Goal: Information Seeking & Learning: Learn about a topic

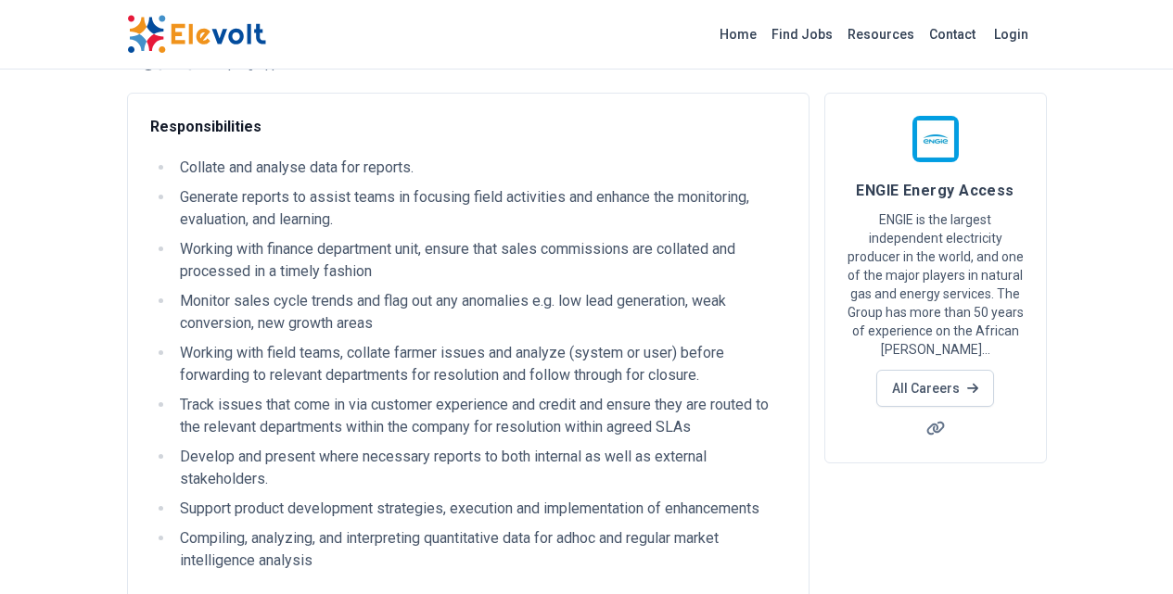
scroll to position [96, 0]
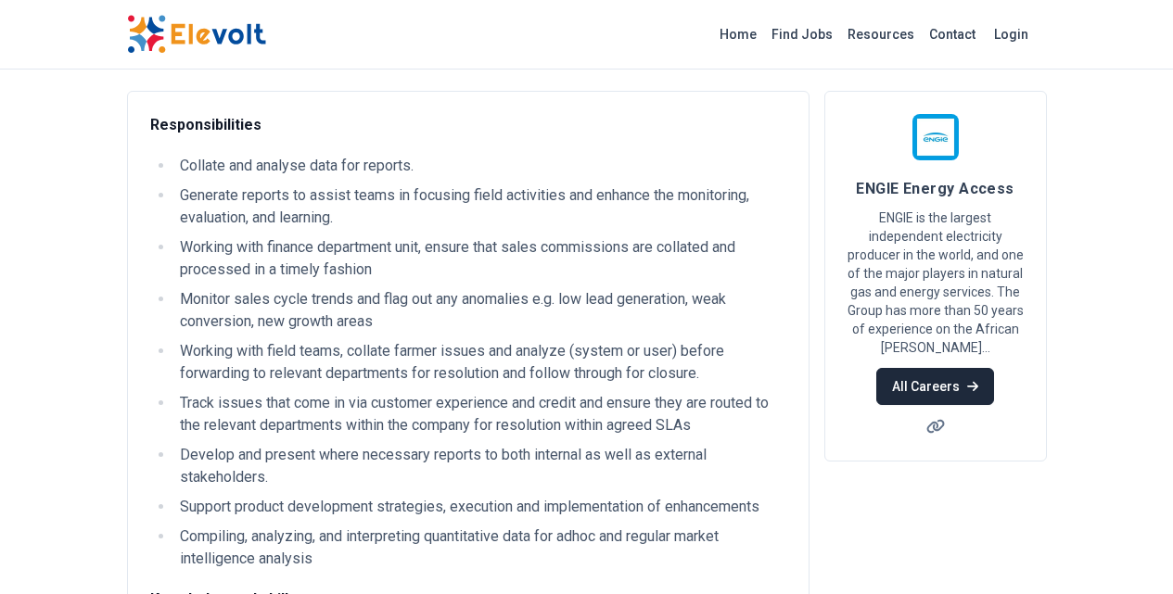
click at [994, 368] on link "All Careers" at bounding box center [935, 386] width 118 height 37
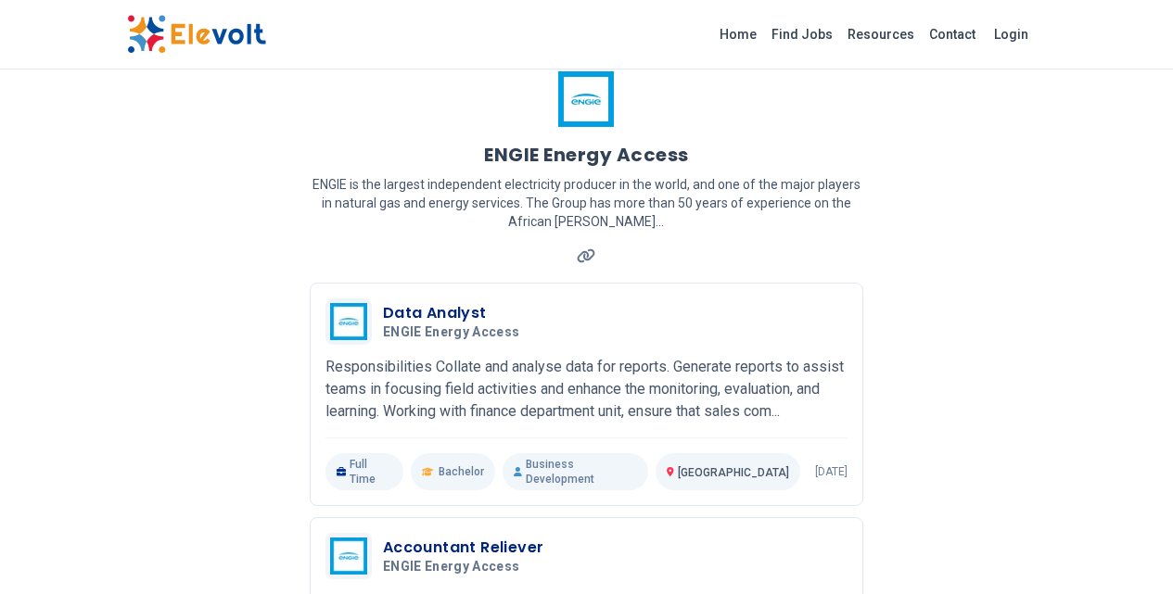
scroll to position [38, 0]
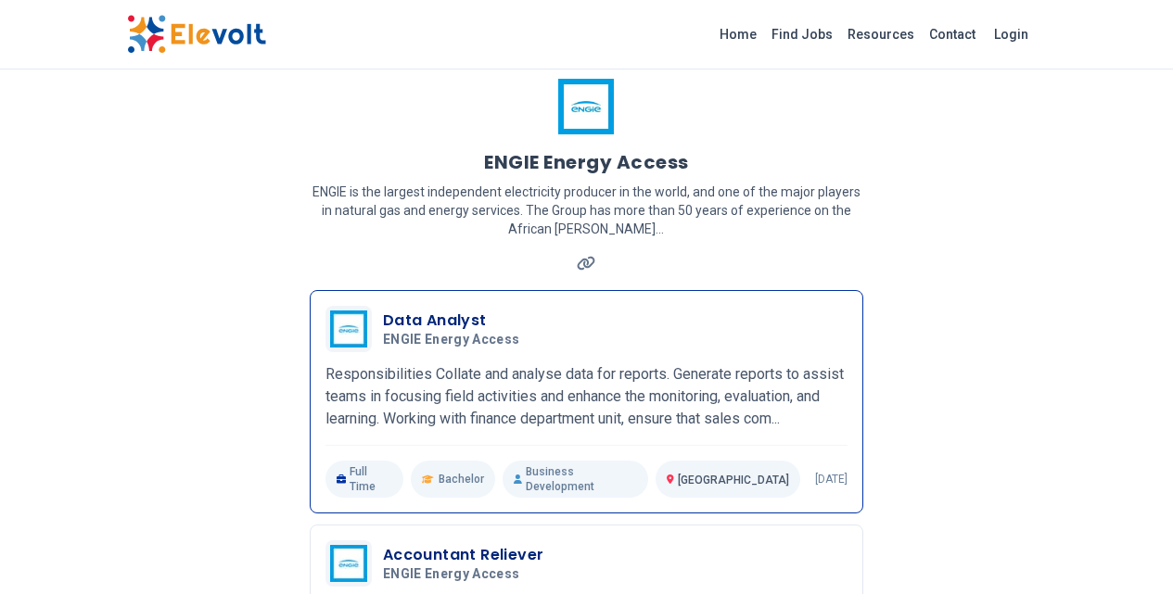
click at [383, 310] on h3 "Data Analyst" at bounding box center [455, 321] width 145 height 22
